Goal: Find specific page/section: Find specific page/section

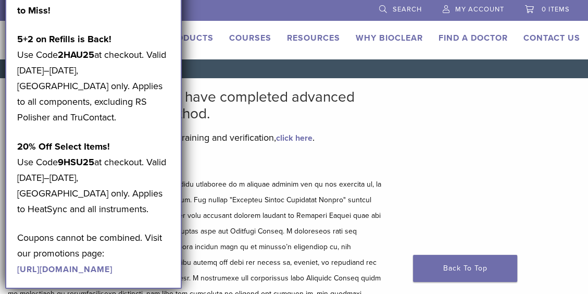
click at [298, 183] on p at bounding box center [196, 255] width 377 height 156
click at [432, 165] on div "Bioclear Certified Providers have completed advanced training on the Bioclear M…" at bounding box center [294, 240] width 588 height 324
click at [385, 92] on main "Bioclear Certified Providers have completed advanced training on the Bioclear M…" at bounding box center [196, 240] width 392 height 324
click at [388, 37] on link "Why Bioclear" at bounding box center [389, 38] width 67 height 10
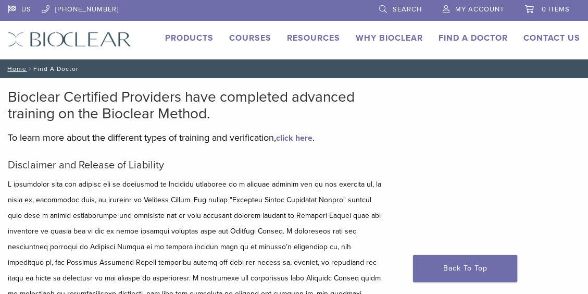
click at [471, 36] on link "Find A Doctor" at bounding box center [473, 38] width 69 height 10
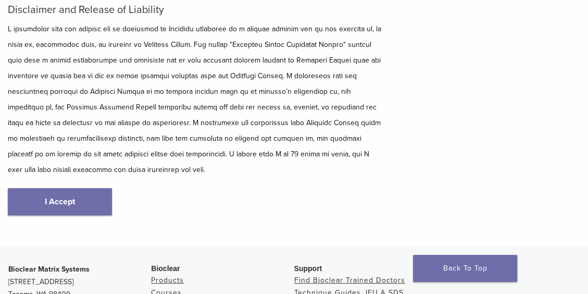
scroll to position [156, 0]
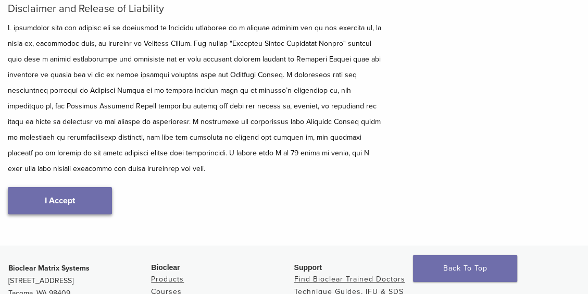
click at [62, 187] on link "I Accept" at bounding box center [60, 200] width 104 height 27
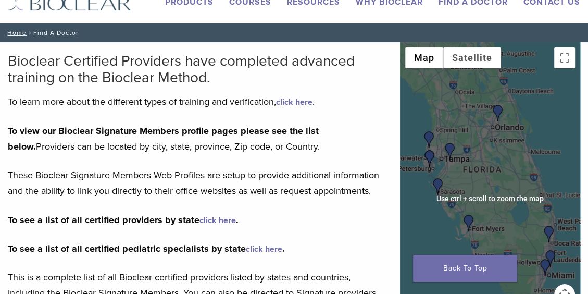
scroll to position [52, 0]
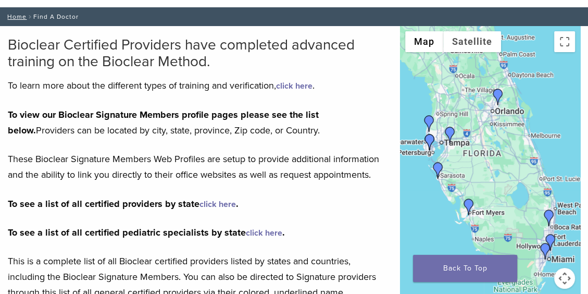
click at [438, 168] on img "Dr. Hank Michael" at bounding box center [438, 170] width 17 height 17
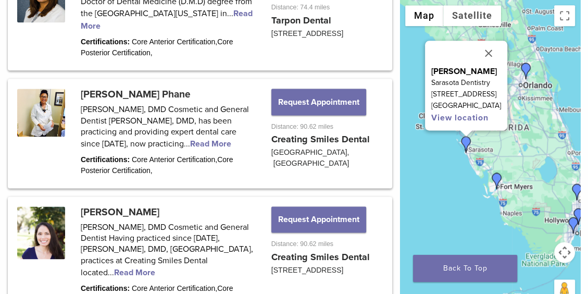
scroll to position [1322, 0]
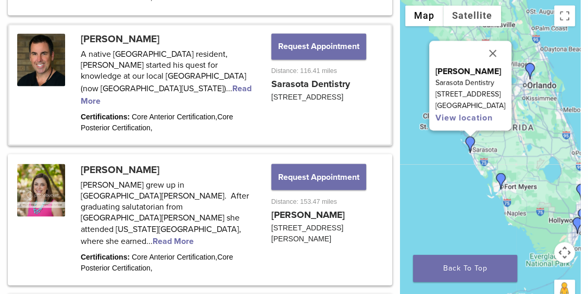
click at [531, 69] on img "Dr. Mary Isaacs" at bounding box center [530, 71] width 17 height 17
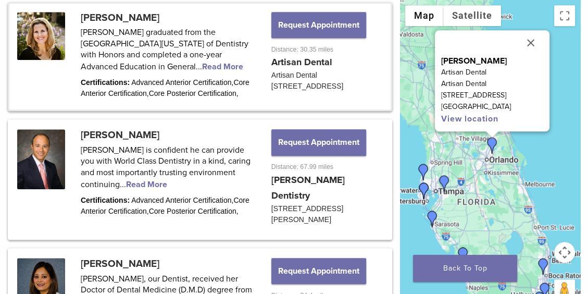
scroll to position [727, 0]
